Goal: Navigation & Orientation: Find specific page/section

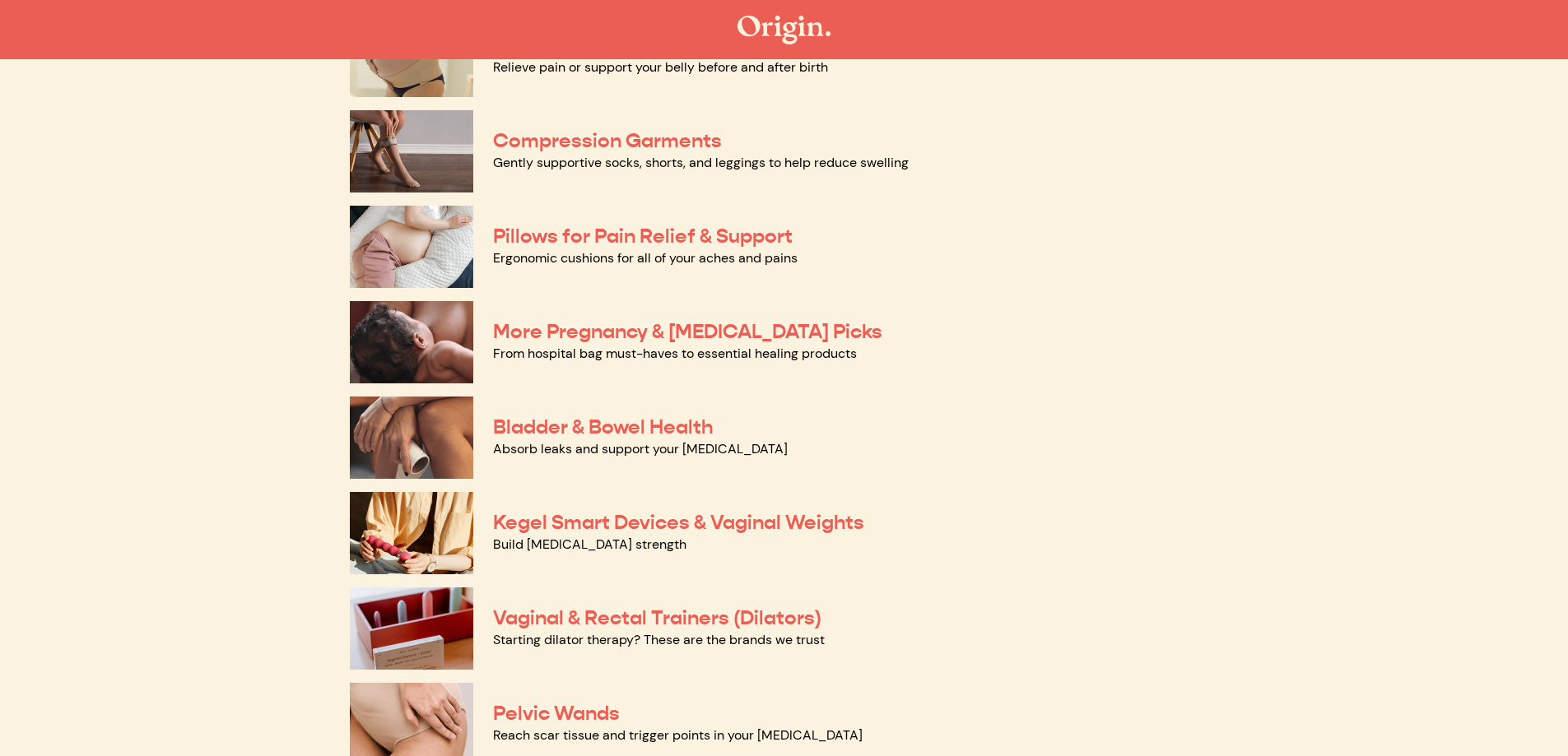
scroll to position [247, 0]
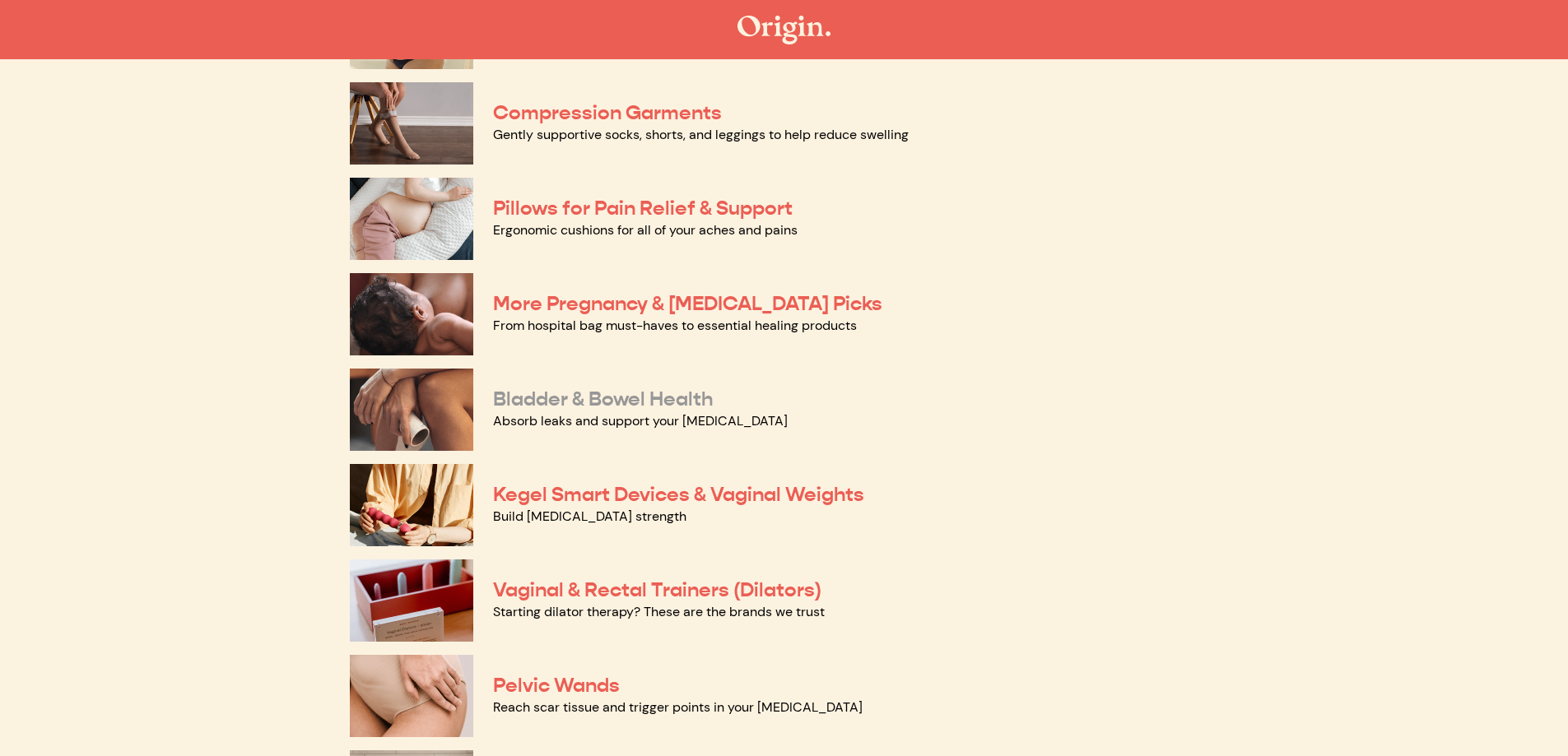
click at [509, 406] on link "Bladder & Bowel Health" at bounding box center [603, 398] width 219 height 25
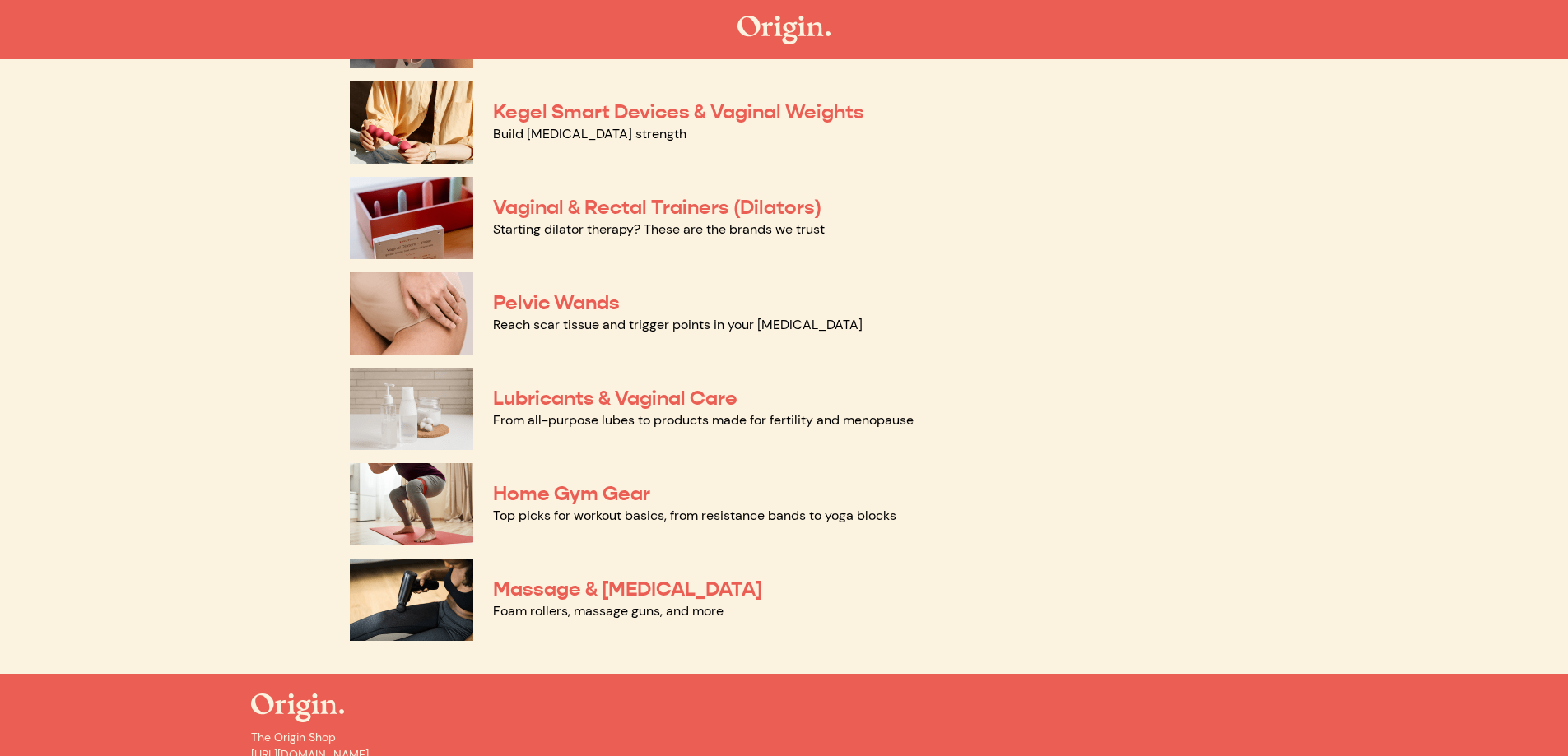
scroll to position [658, 0]
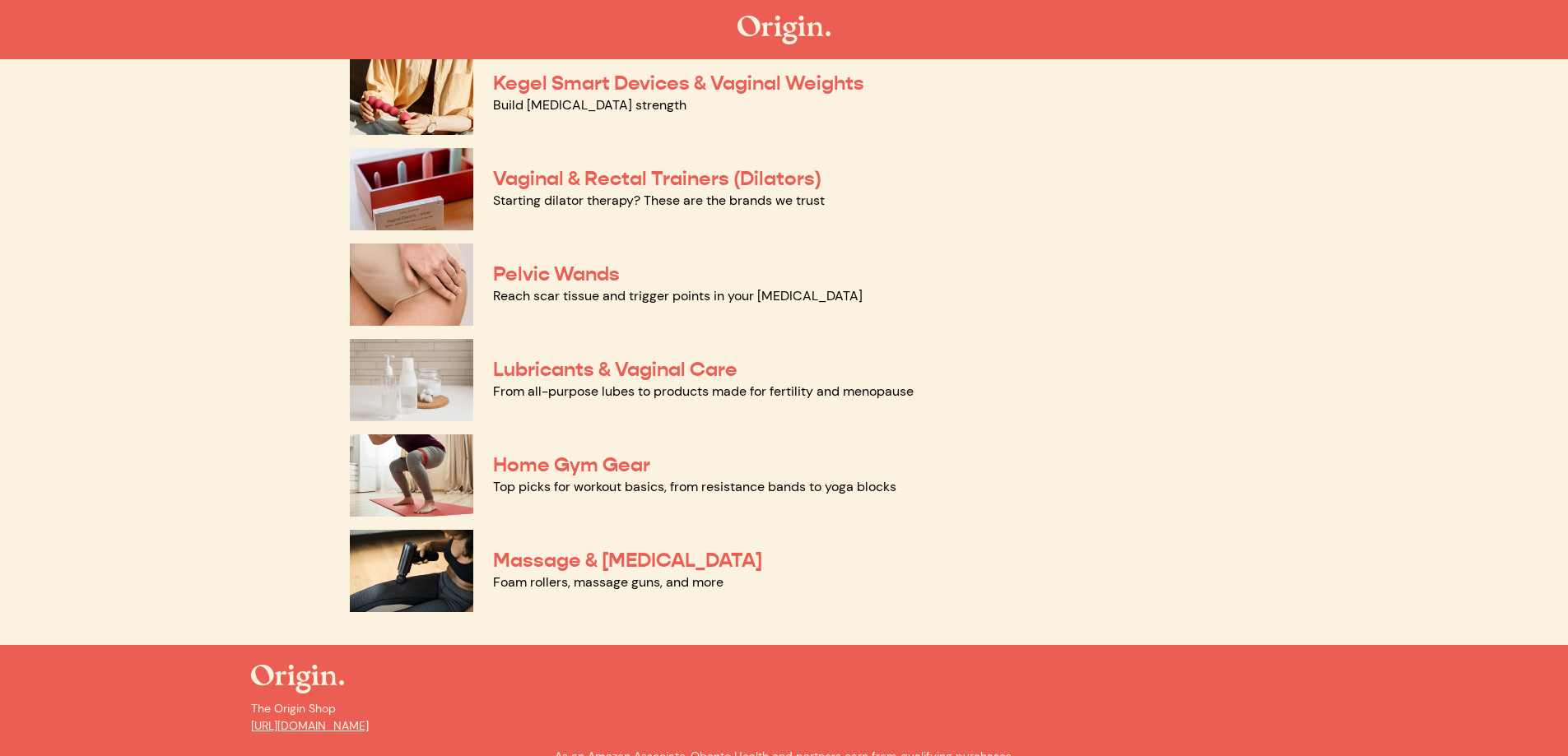
click at [417, 386] on img at bounding box center [411, 379] width 124 height 82
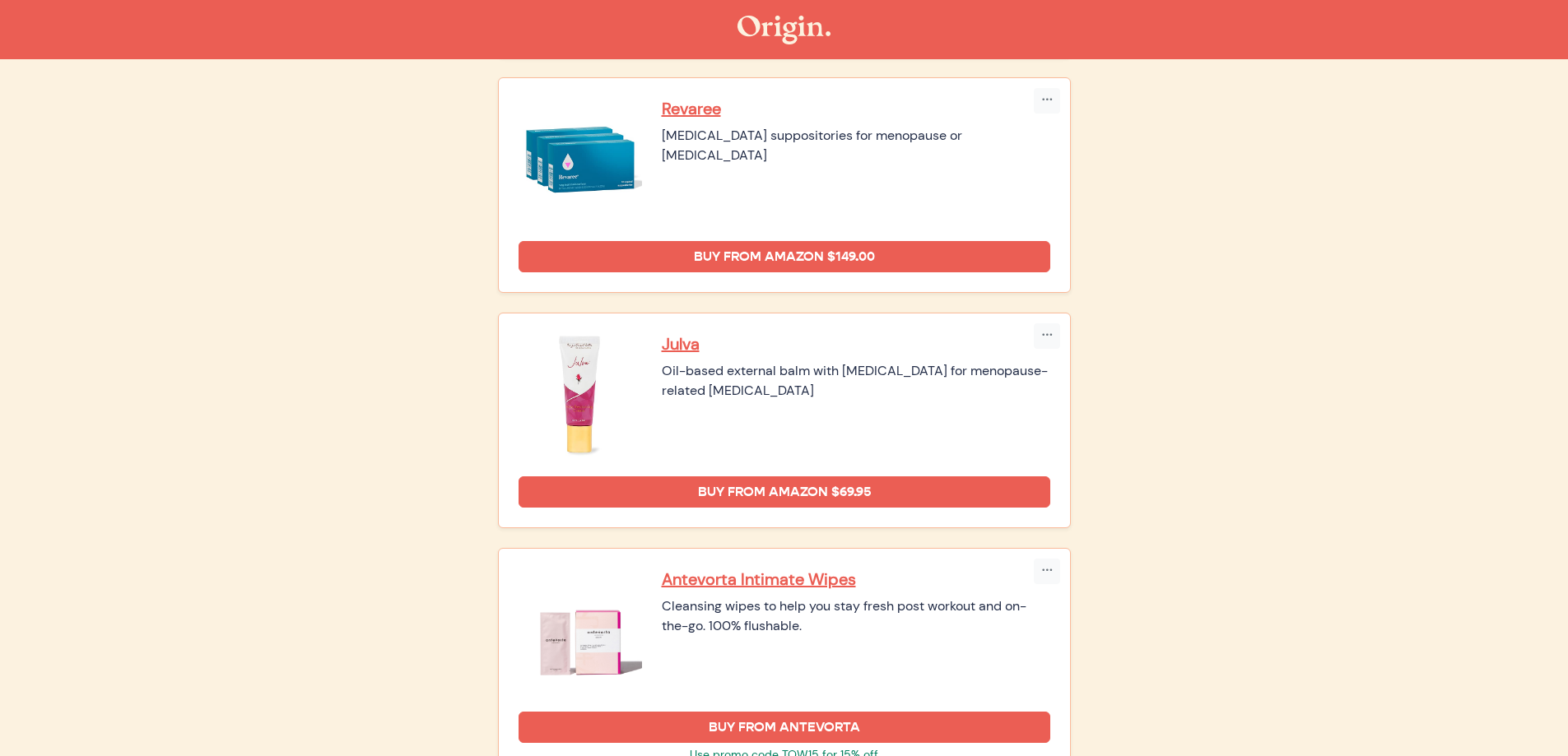
scroll to position [1070, 0]
